Goal: Find specific page/section: Find specific page/section

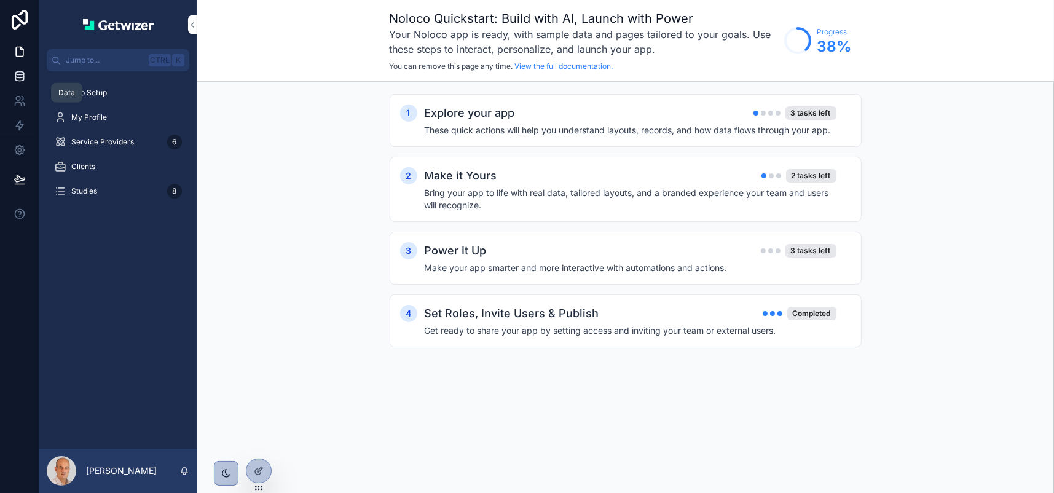
click at [26, 82] on icon at bounding box center [20, 76] width 12 height 12
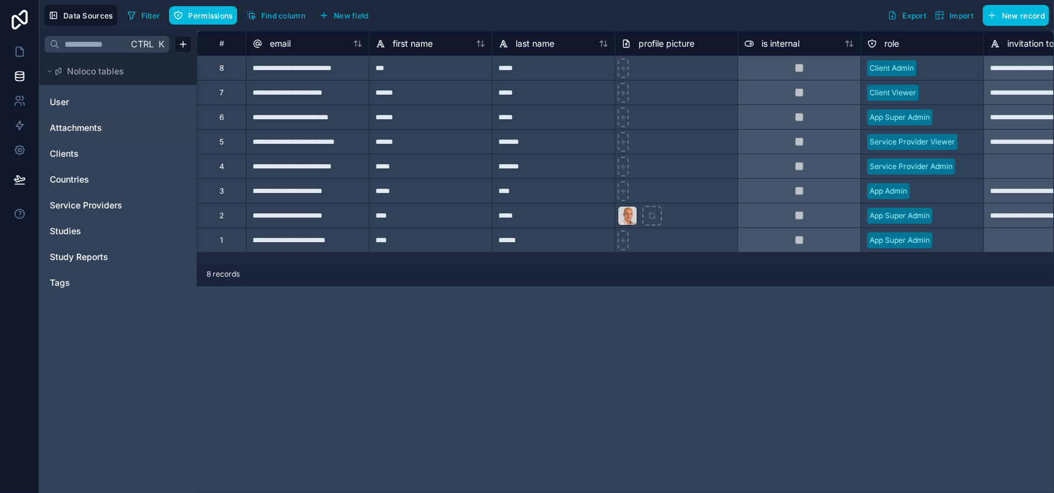
click at [95, 134] on span "Attachments" at bounding box center [76, 128] width 52 height 12
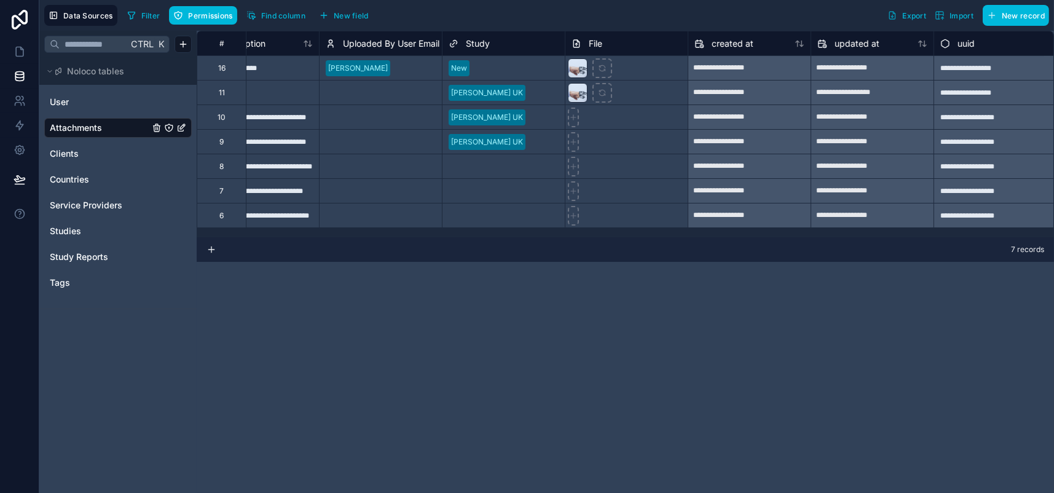
scroll to position [0, 431]
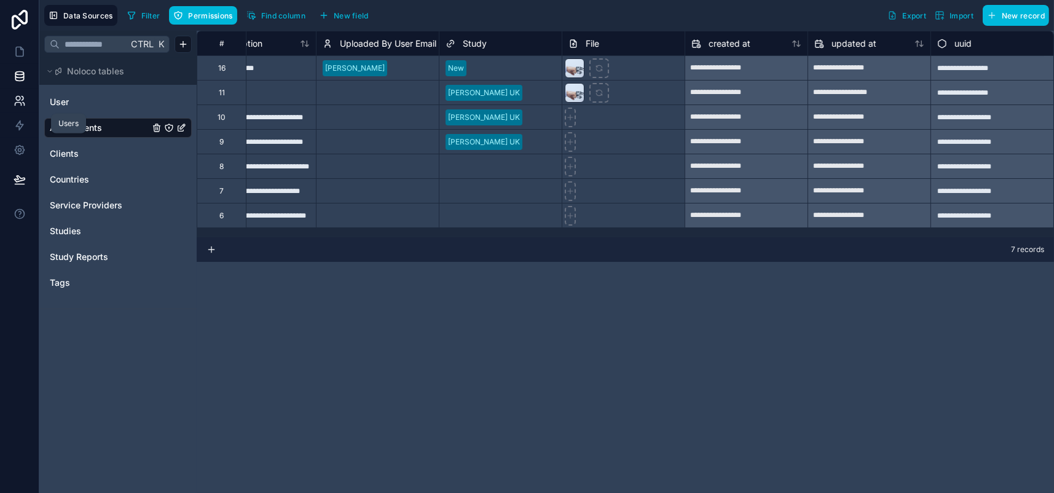
click at [31, 113] on link at bounding box center [19, 100] width 39 height 25
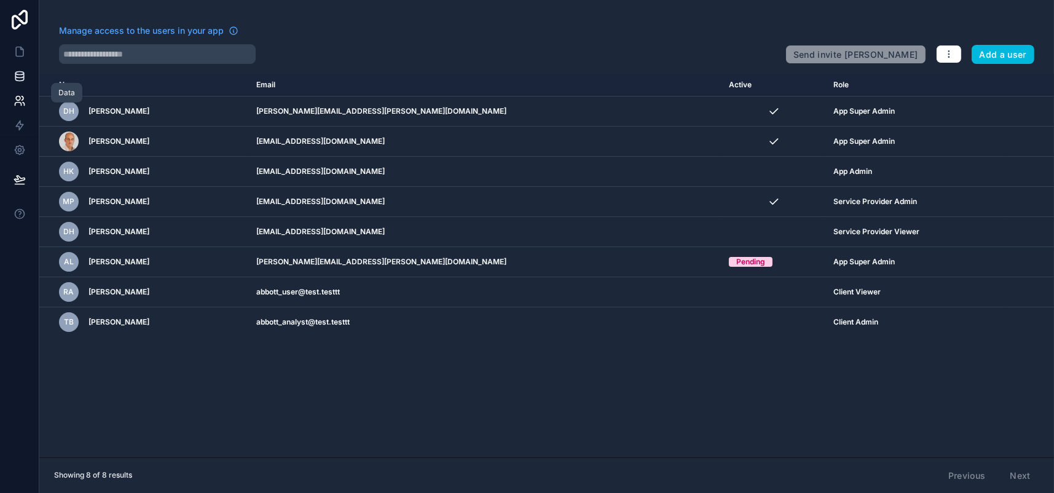
click at [29, 88] on link at bounding box center [19, 76] width 39 height 25
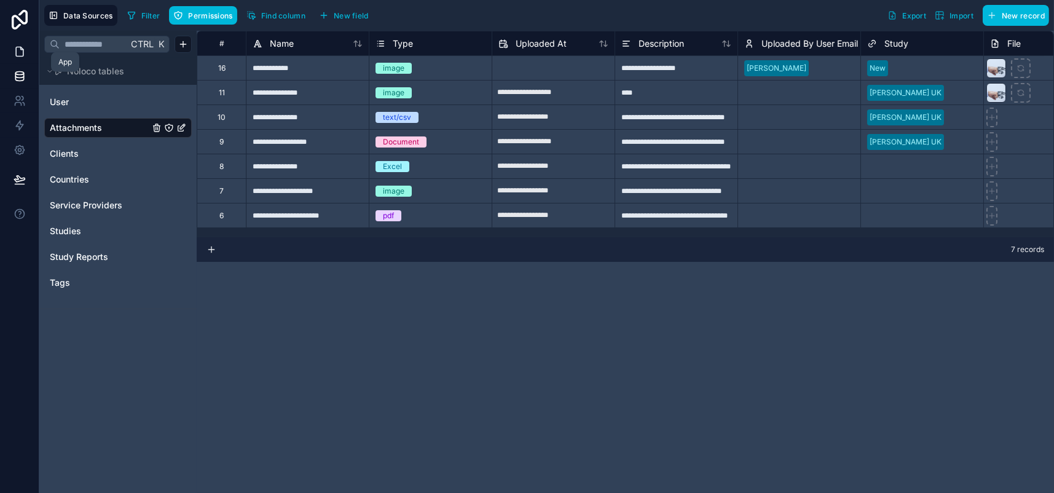
click at [25, 58] on icon at bounding box center [20, 51] width 12 height 12
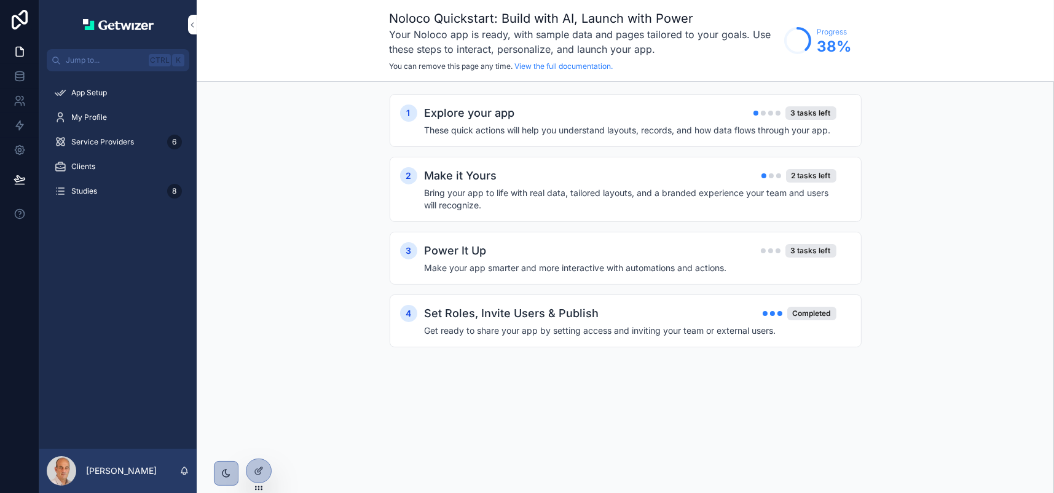
click at [107, 122] on span "My Profile" at bounding box center [89, 117] width 36 height 10
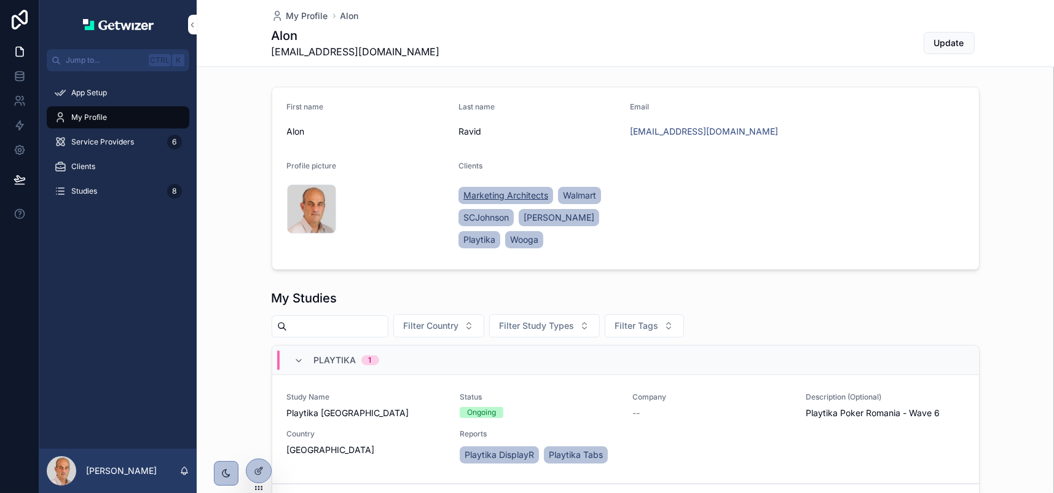
click at [527, 202] on span "Marketing Architects" at bounding box center [505, 195] width 85 height 12
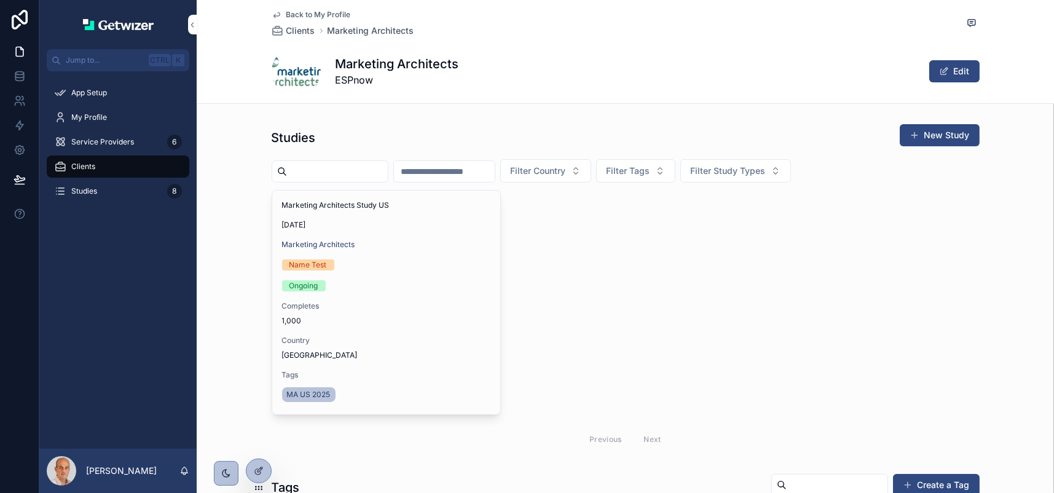
drag, startPoint x: 527, startPoint y: 238, endPoint x: 399, endPoint y: 162, distance: 148.8
click at [399, 152] on div "Studies New Study" at bounding box center [626, 138] width 708 height 28
click at [286, 35] on span "Clients" at bounding box center [300, 31] width 29 height 12
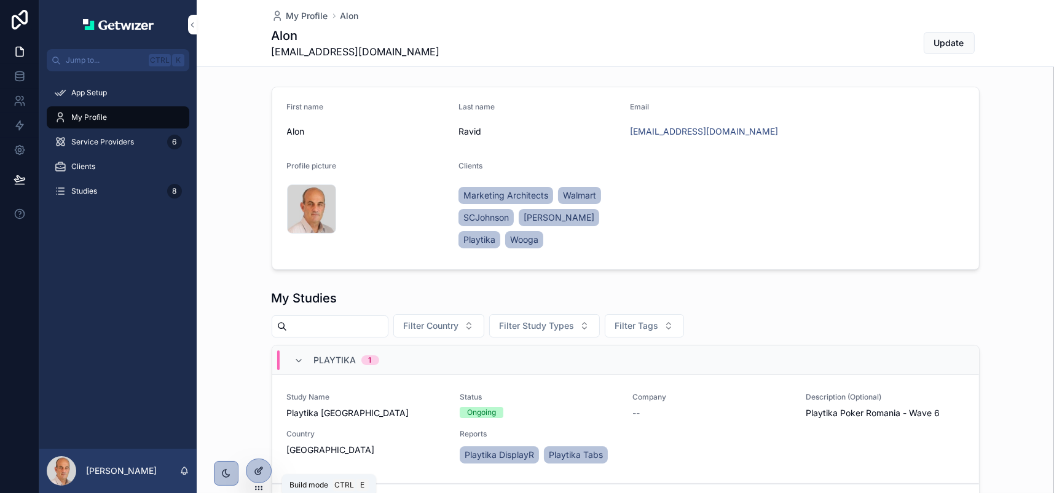
click at [264, 476] on icon at bounding box center [259, 471] width 10 height 10
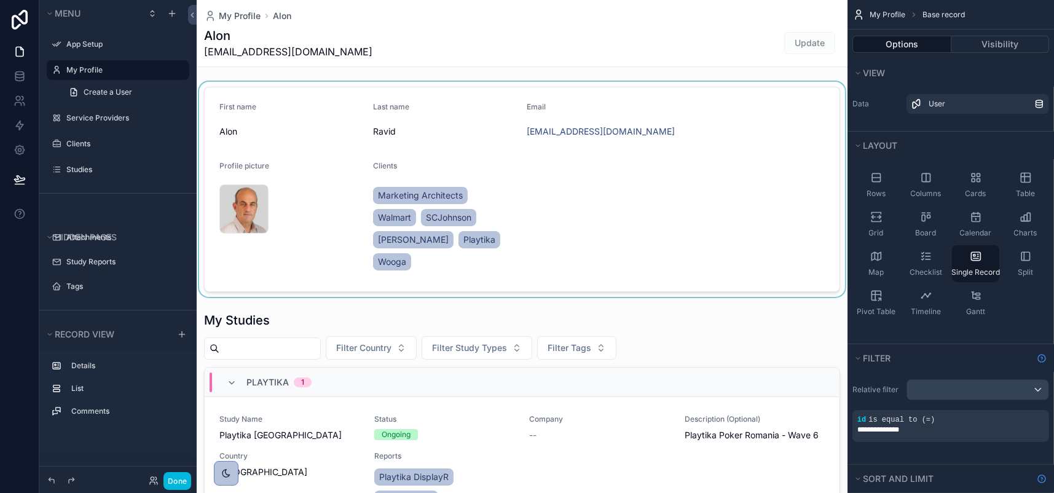
click at [532, 294] on div "scrollable content" at bounding box center [522, 189] width 651 height 215
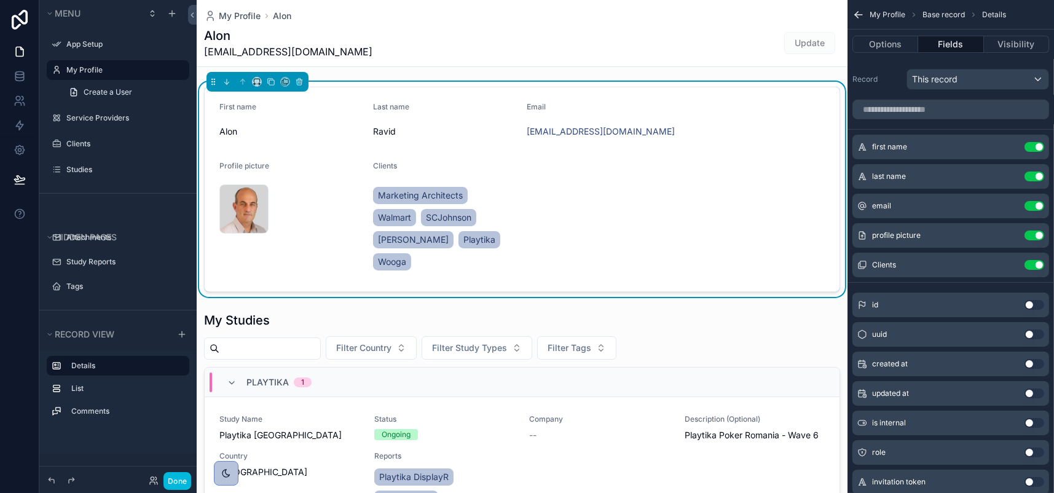
click at [0, 0] on icon "scrollable content" at bounding box center [0, 0] width 0 height 0
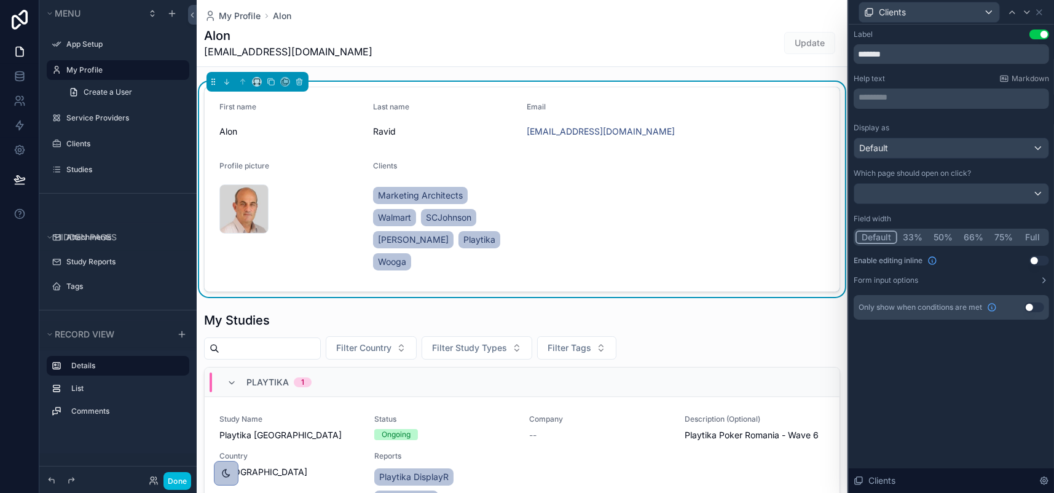
click at [989, 244] on button "75%" at bounding box center [1003, 237] width 29 height 14
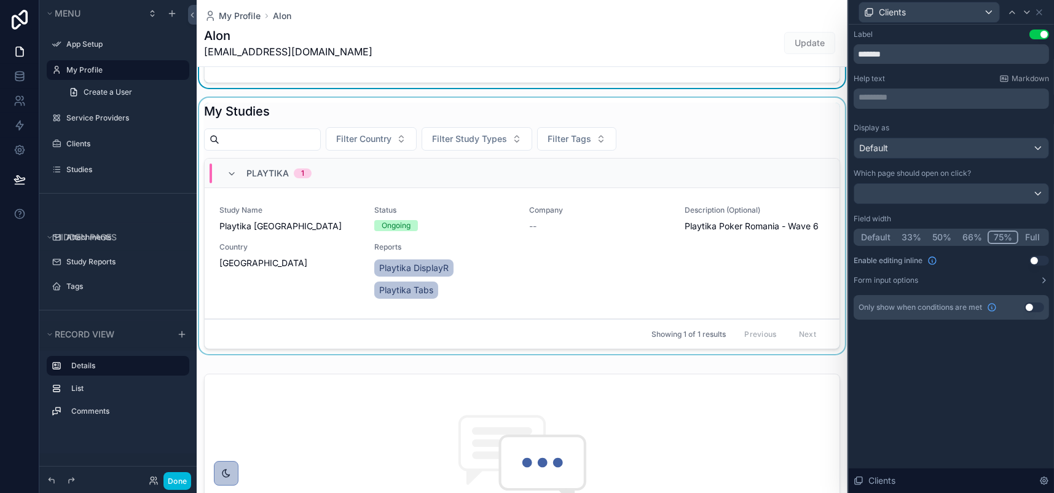
scroll to position [184, 0]
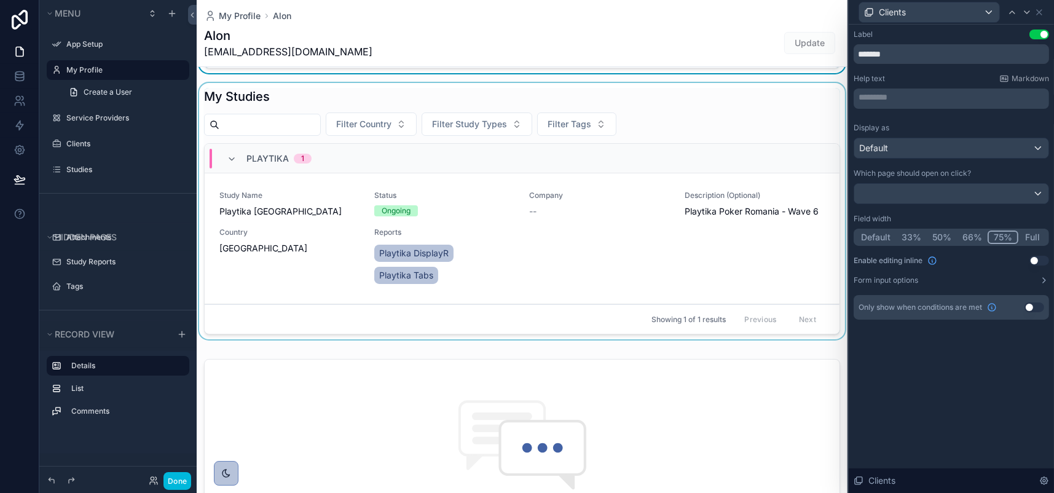
click at [610, 344] on div "scrollable content" at bounding box center [522, 213] width 651 height 261
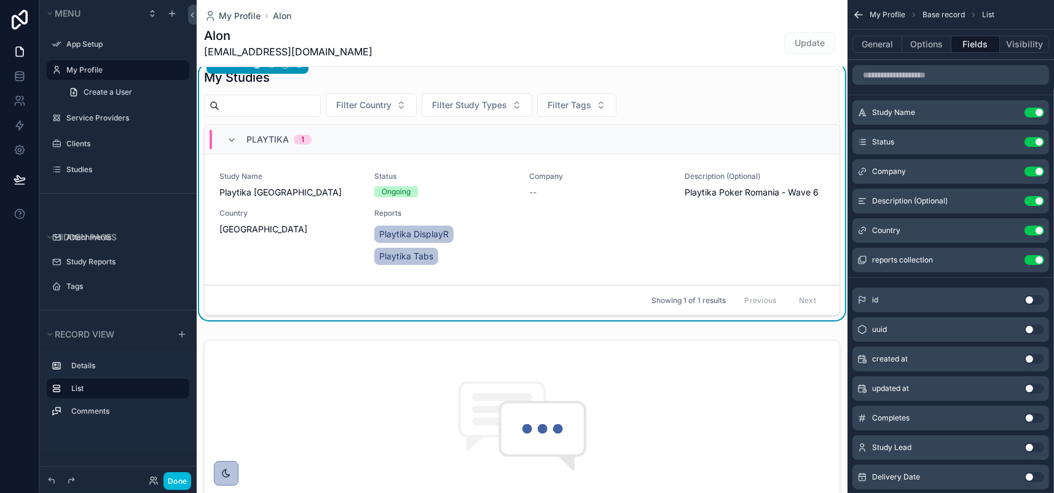
scroll to position [246, 0]
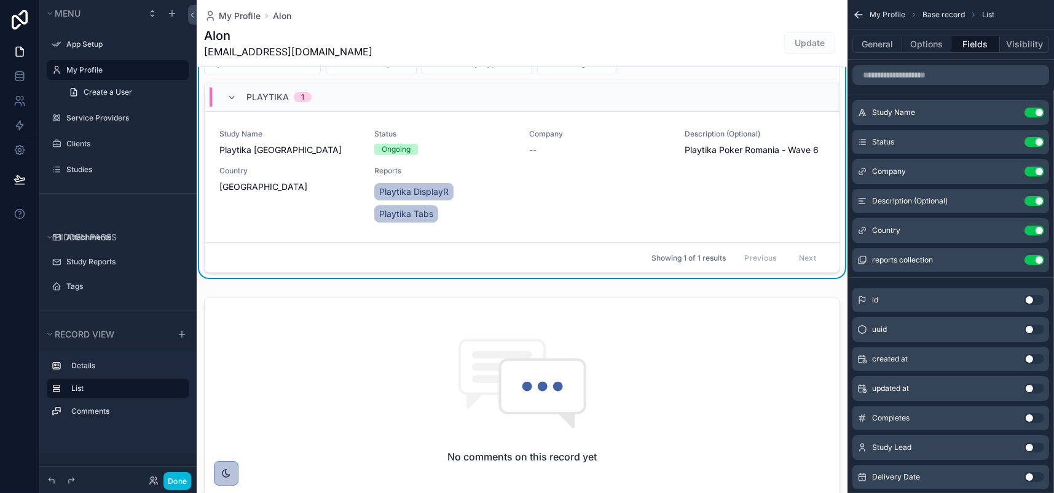
click at [561, 225] on div "Study Name Playtika Romania Status Ongoing Company -- Description (Optional) Pl…" at bounding box center [521, 177] width 605 height 96
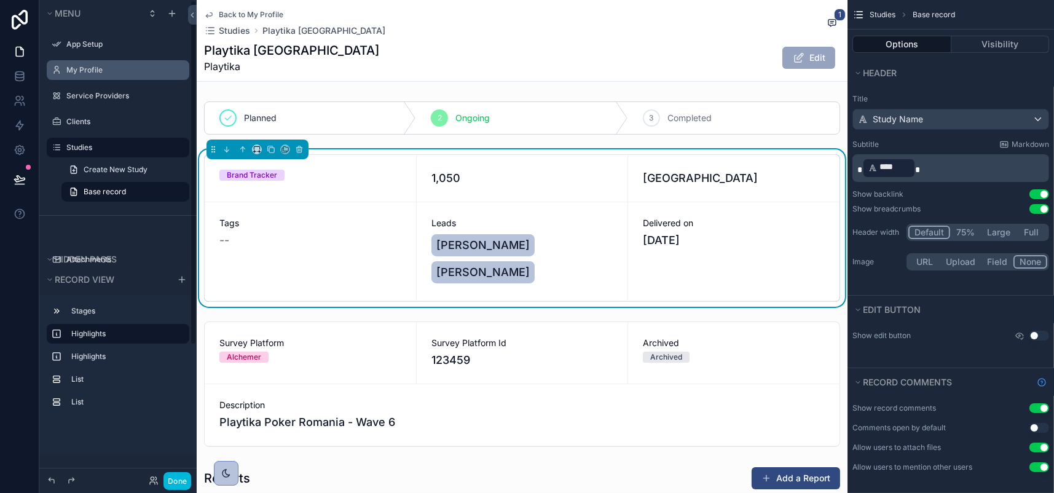
click at [113, 75] on label "My Profile" at bounding box center [124, 70] width 116 height 10
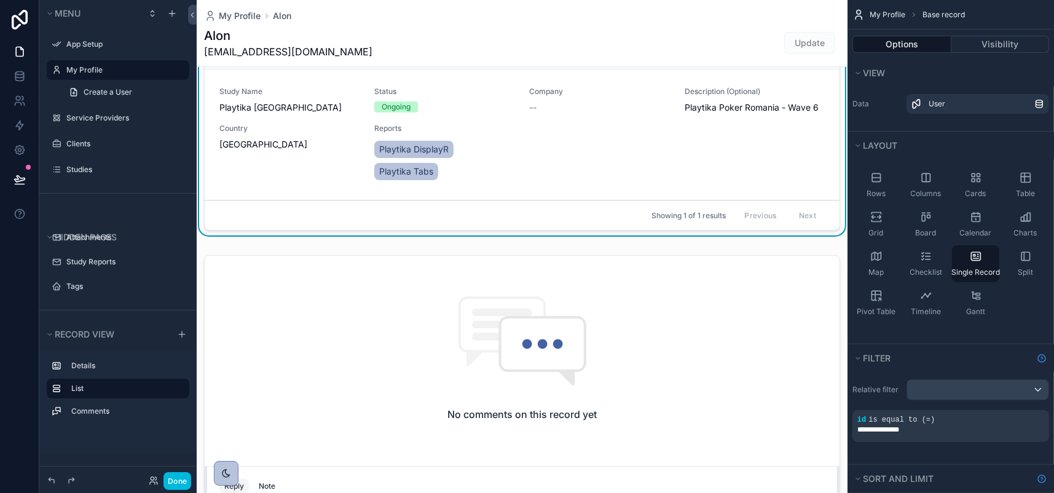
scroll to position [307, 0]
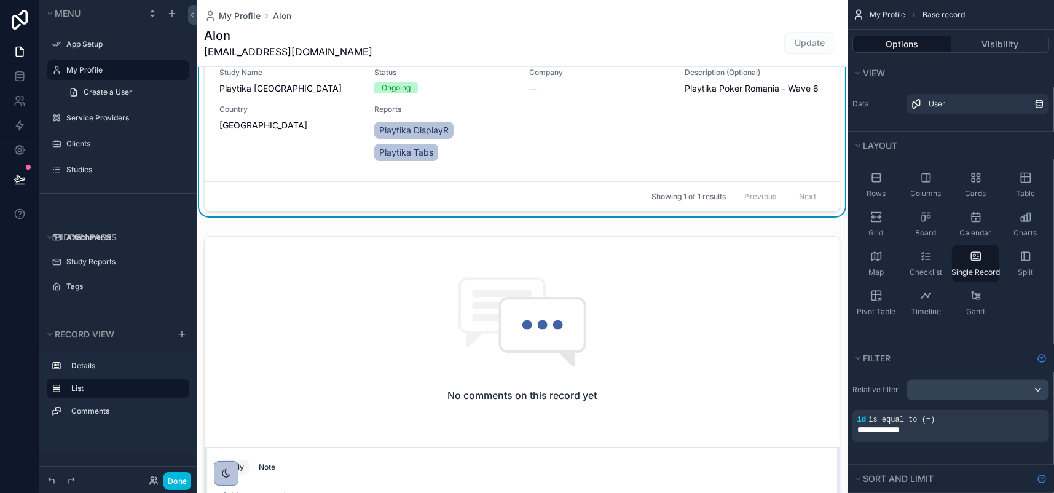
click at [584, 163] on div "Study Name Playtika Romania Status Ongoing Company -- Description (Optional) Pl…" at bounding box center [521, 116] width 605 height 96
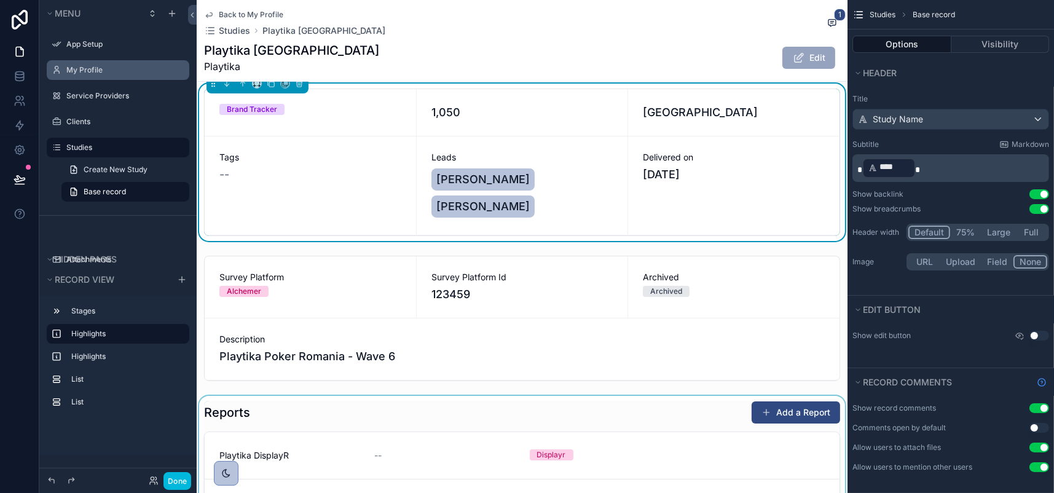
scroll to position [61, 0]
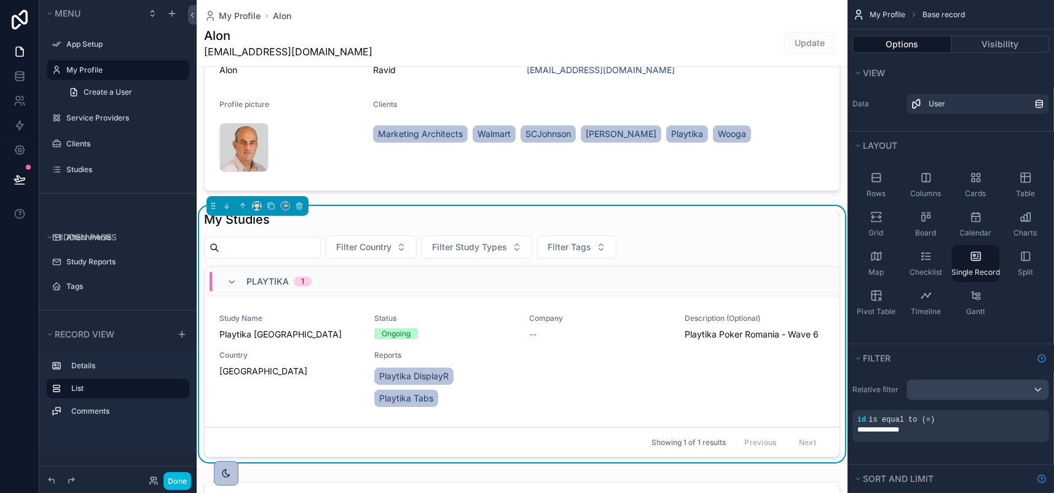
click at [768, 228] on div "My Studies" at bounding box center [522, 219] width 636 height 17
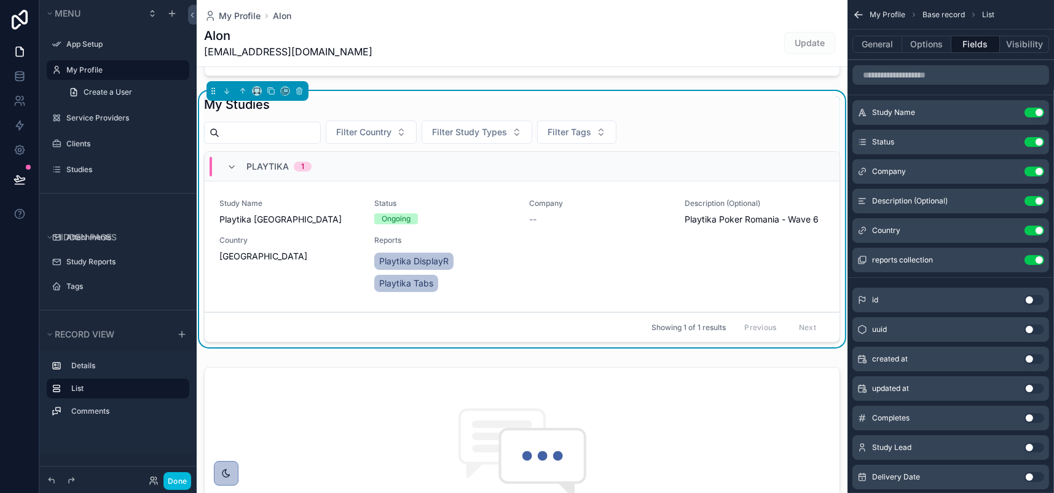
scroll to position [246, 0]
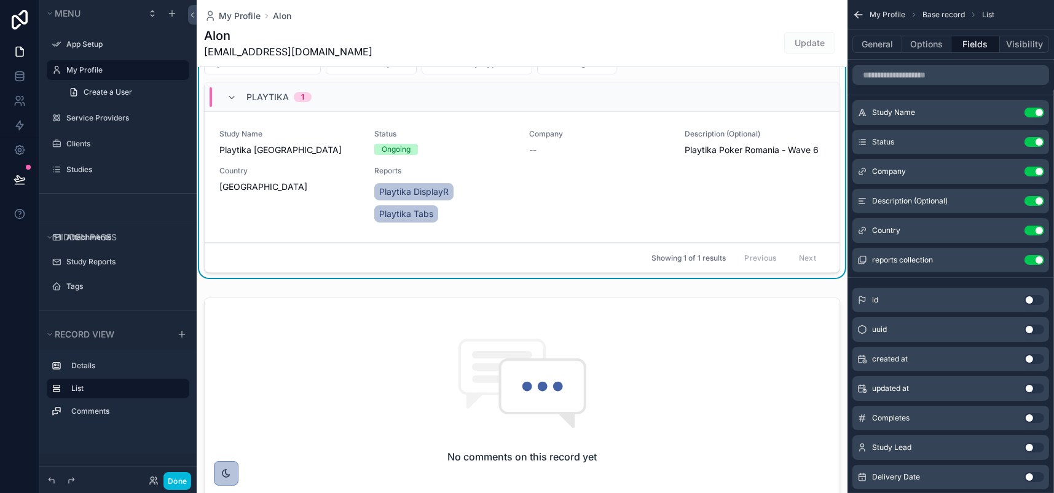
click at [0, 0] on icon "scrollable content" at bounding box center [0, 0] width 0 height 0
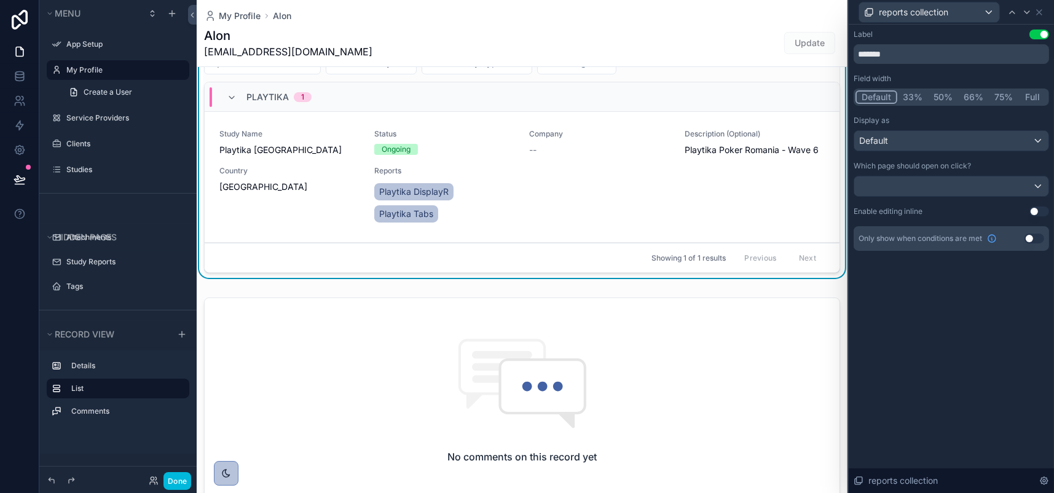
click at [989, 104] on button "75%" at bounding box center [1003, 97] width 29 height 14
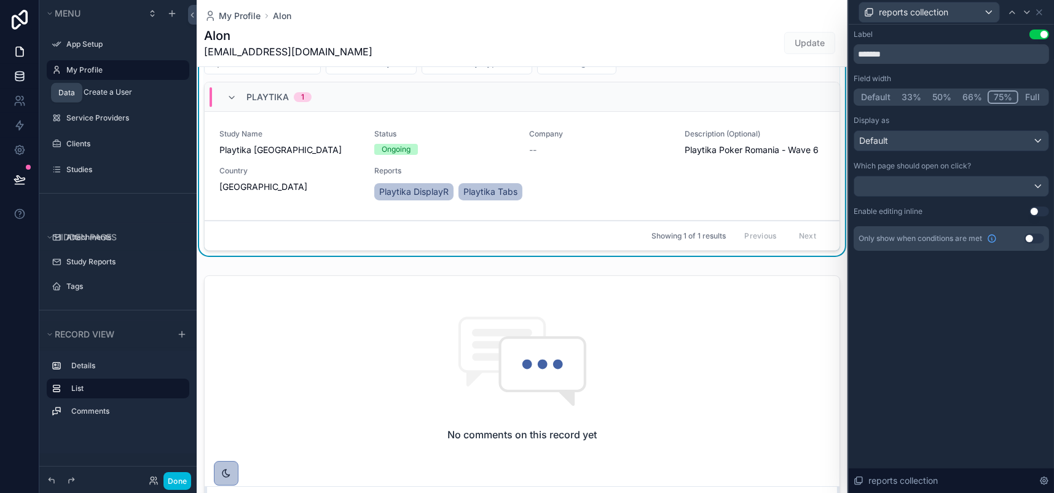
click at [23, 82] on icon at bounding box center [20, 76] width 12 height 12
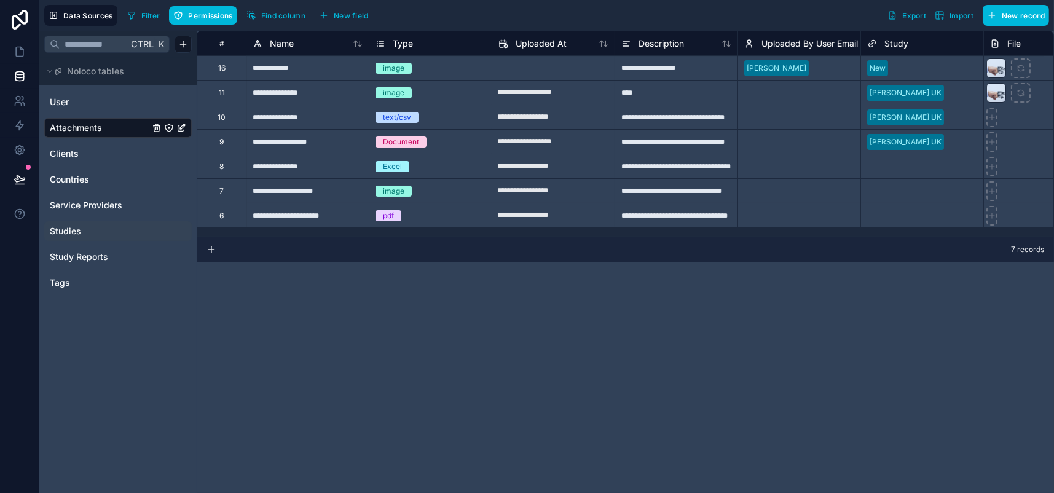
click at [79, 237] on span "Studies" at bounding box center [65, 231] width 31 height 12
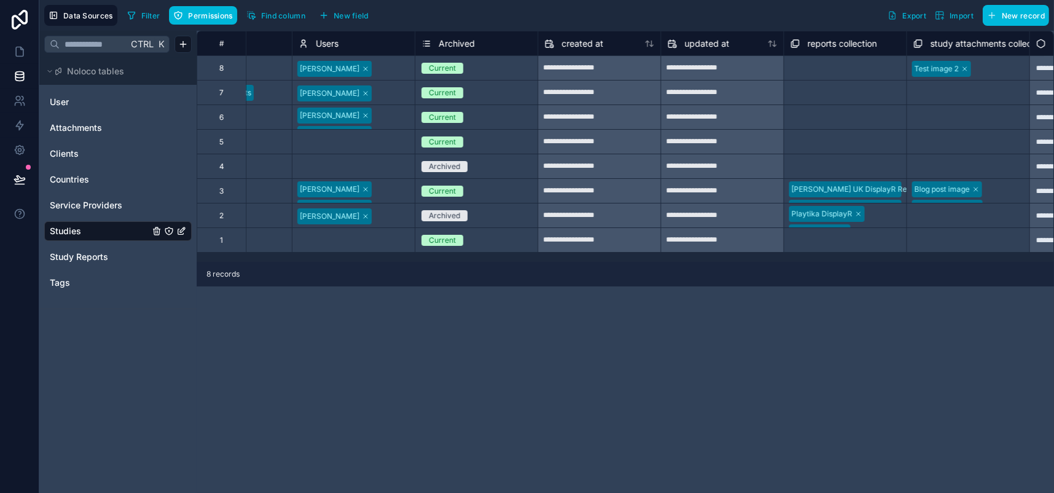
scroll to position [0, 1660]
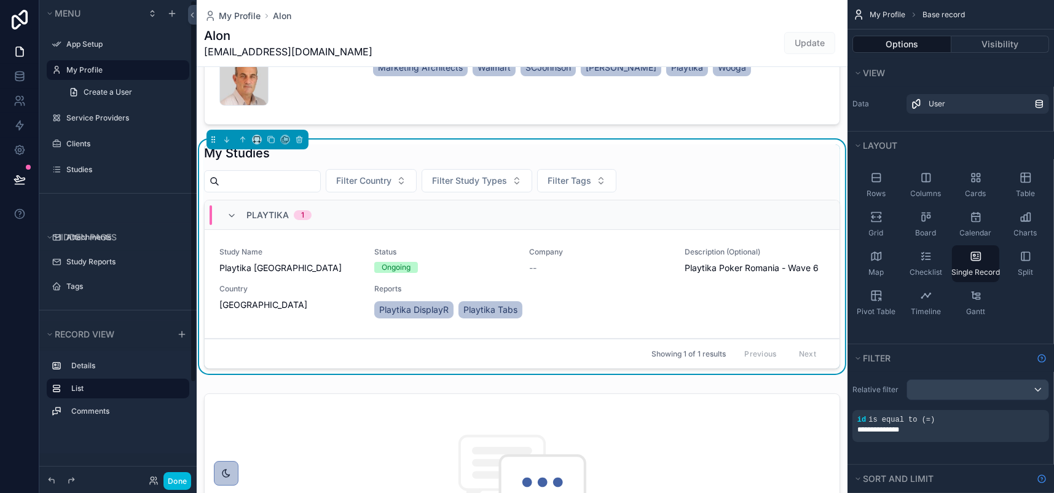
scroll to position [184, 0]
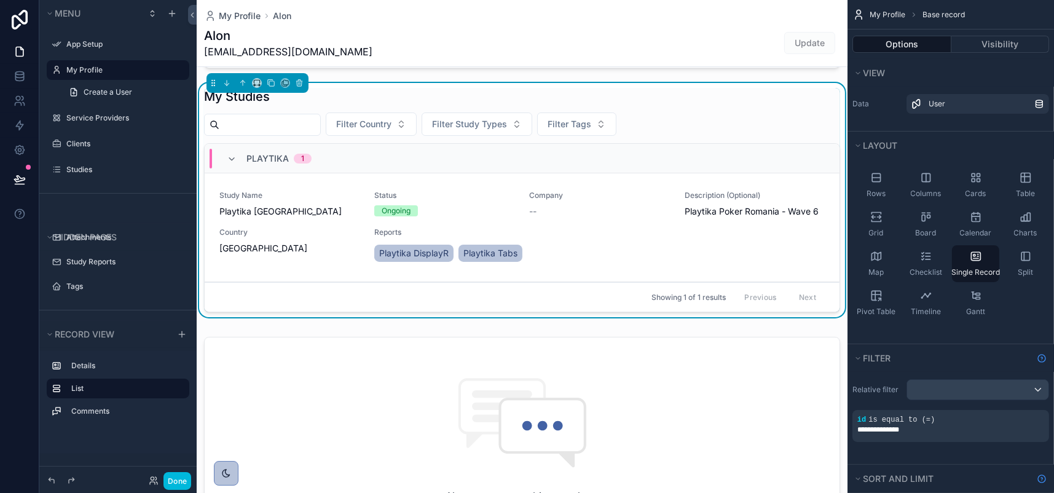
click at [747, 136] on div "Filter Country Filter Study Types Filter Tags" at bounding box center [522, 123] width 636 height 23
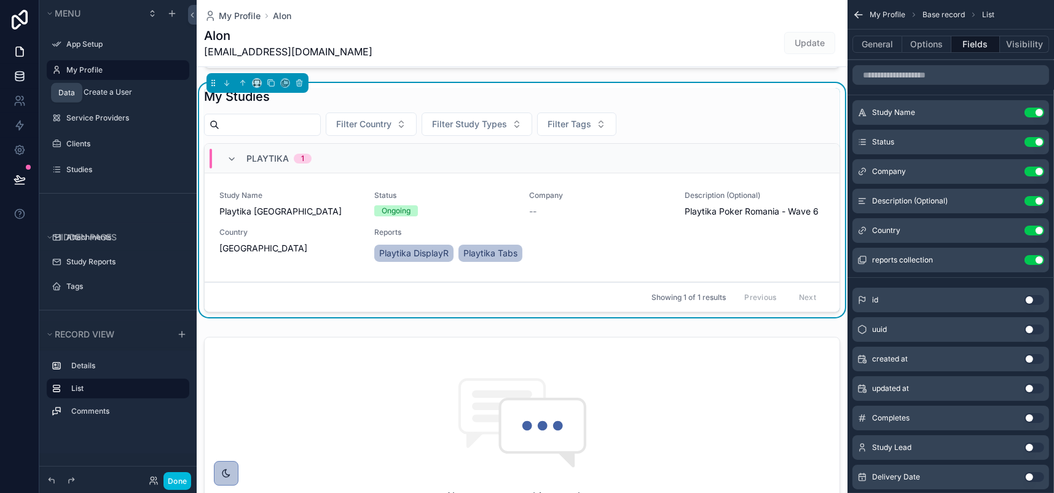
click at [26, 82] on icon at bounding box center [20, 76] width 12 height 12
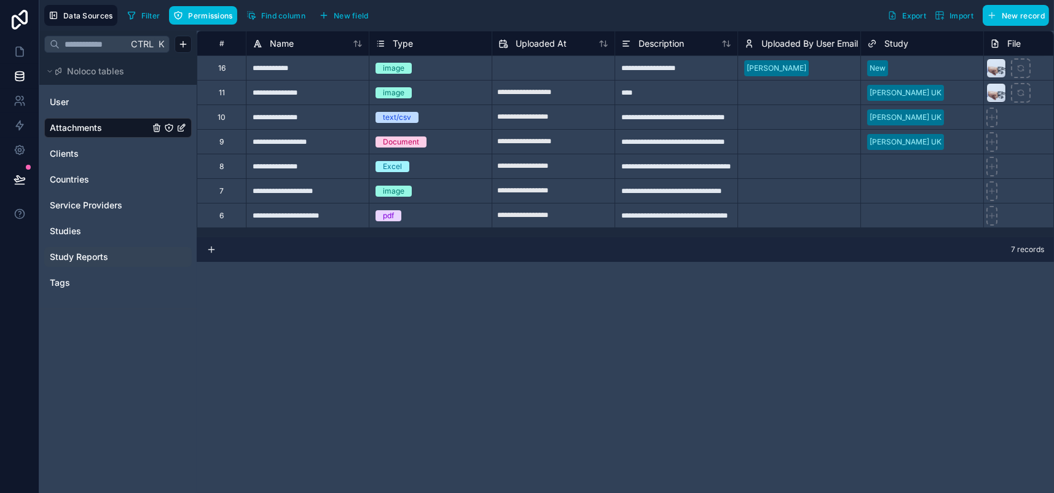
click at [106, 263] on span "Study Reports" at bounding box center [79, 257] width 58 height 12
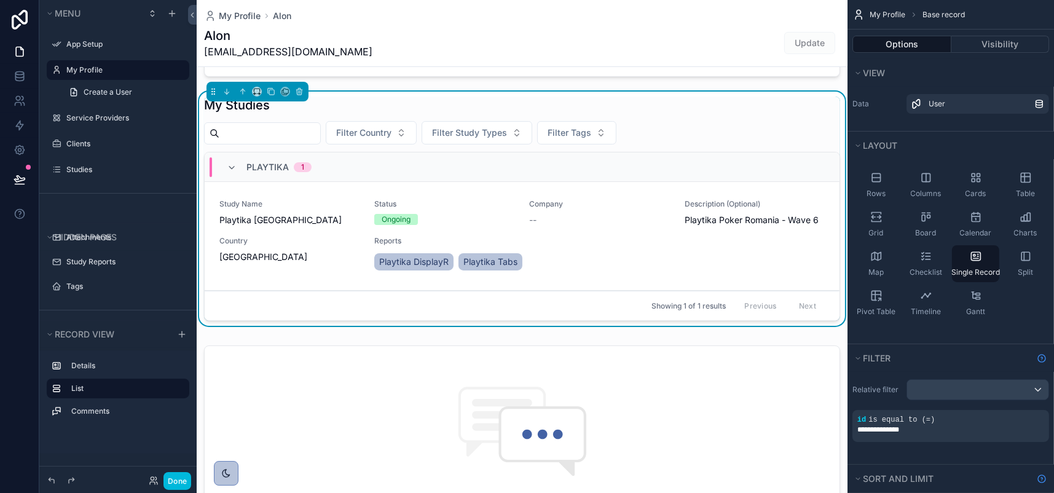
scroll to position [184, 0]
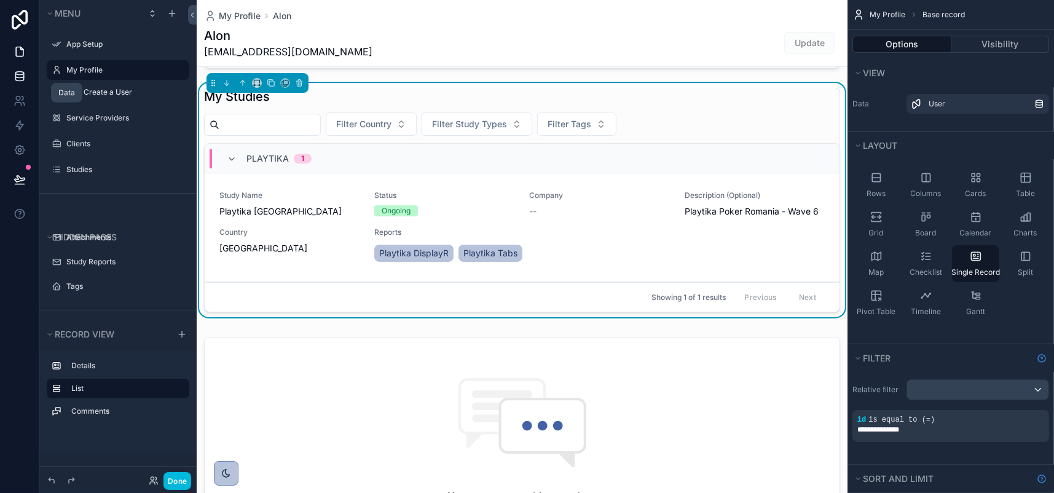
click at [17, 88] on link at bounding box center [19, 76] width 39 height 25
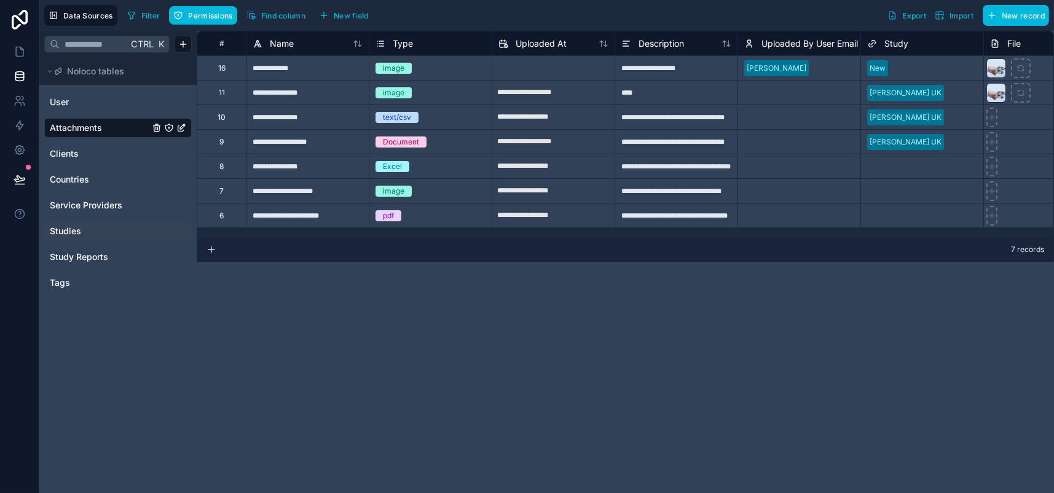
click at [81, 237] on span "Studies" at bounding box center [65, 231] width 31 height 12
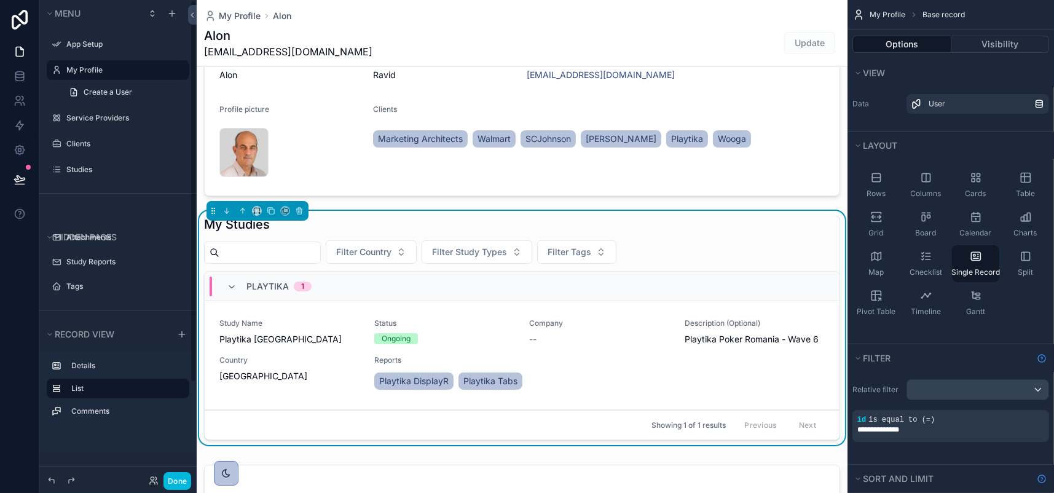
scroll to position [246, 0]
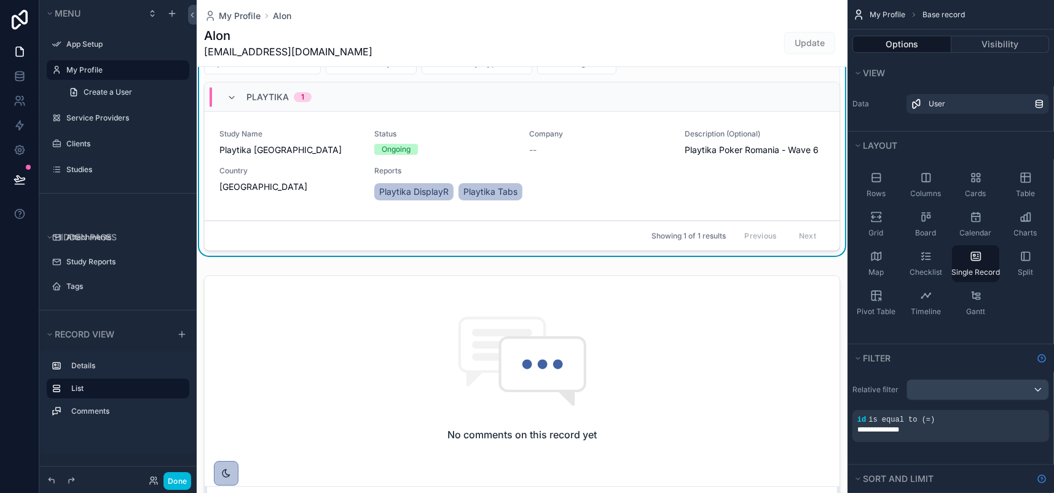
click at [752, 44] on div "My Studies" at bounding box center [522, 34] width 636 height 17
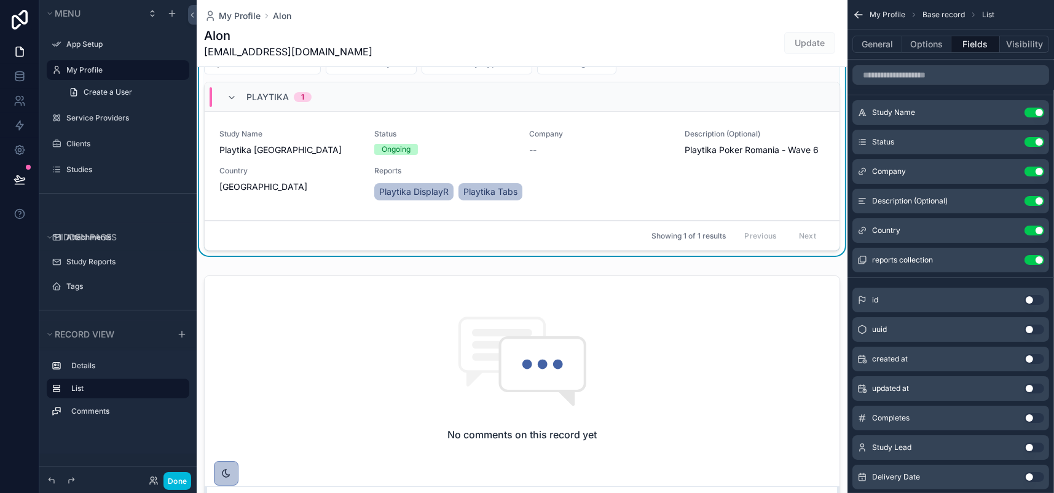
click at [0, 0] on icon "scrollable content" at bounding box center [0, 0] width 0 height 0
